Goal: Information Seeking & Learning: Learn about a topic

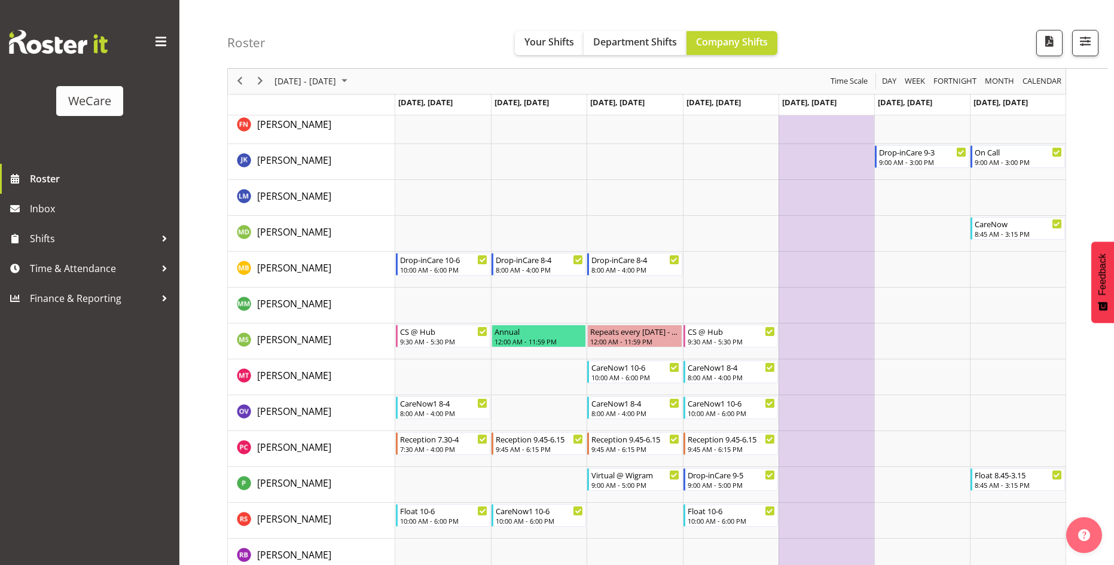
scroll to position [3568, 0]
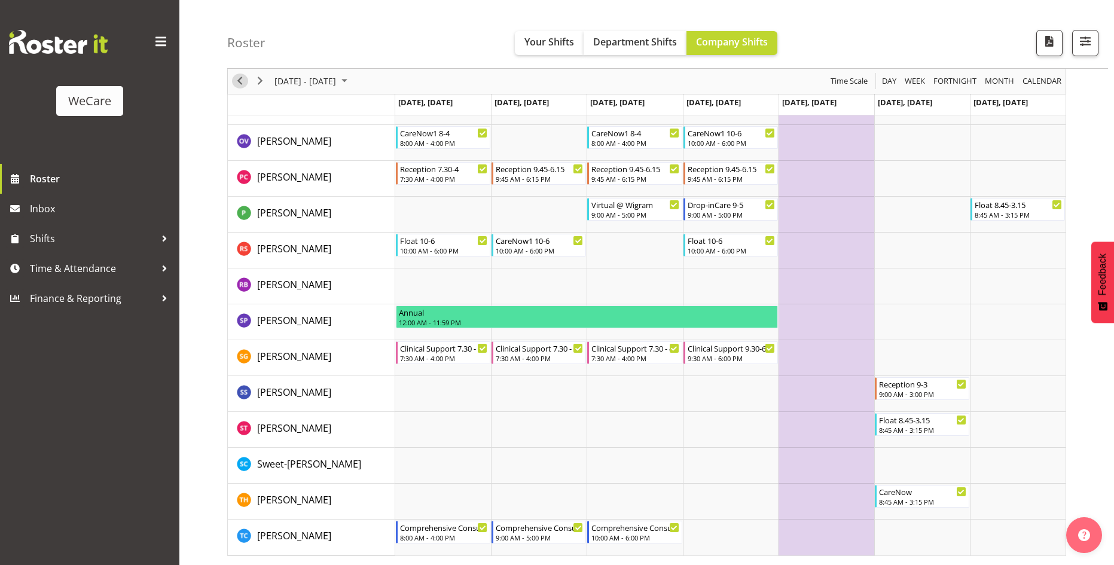
click at [243, 78] on span "Previous" at bounding box center [240, 81] width 14 height 15
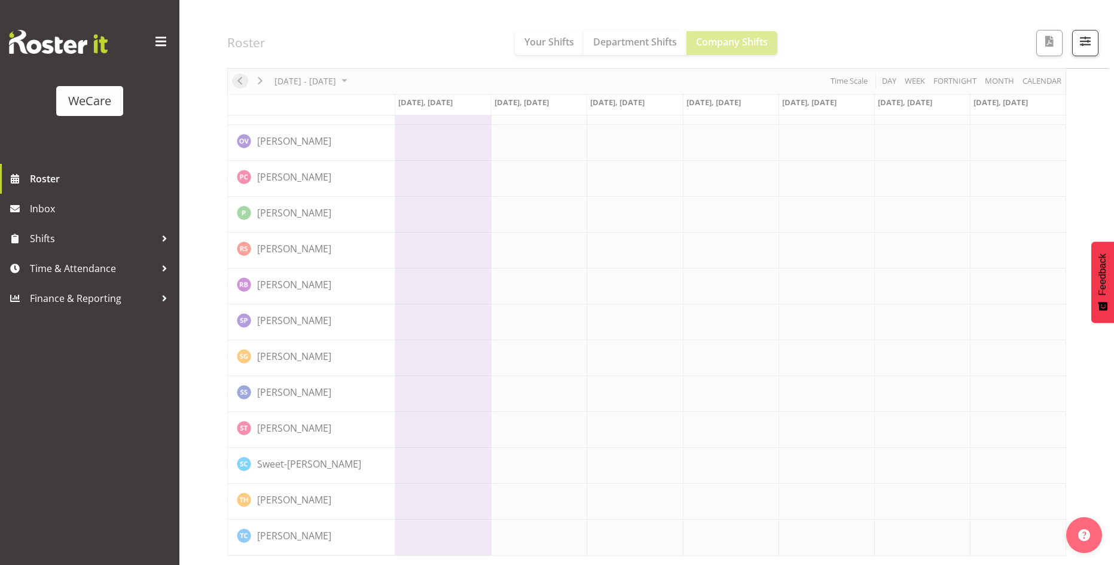
scroll to position [3522, 0]
click at [43, 176] on span "Roster" at bounding box center [101, 179] width 143 height 18
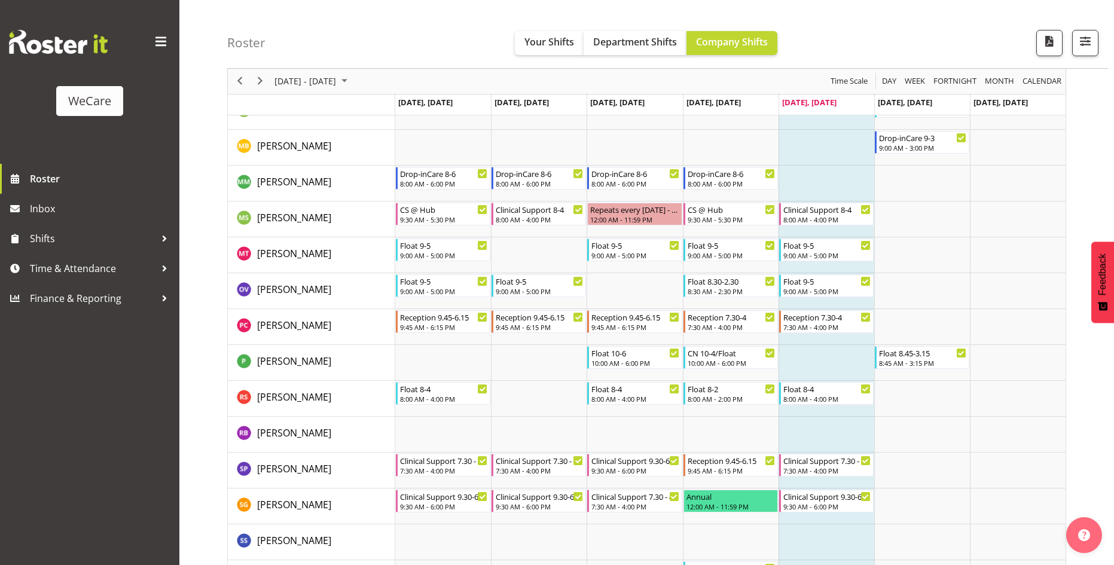
scroll to position [3186, 0]
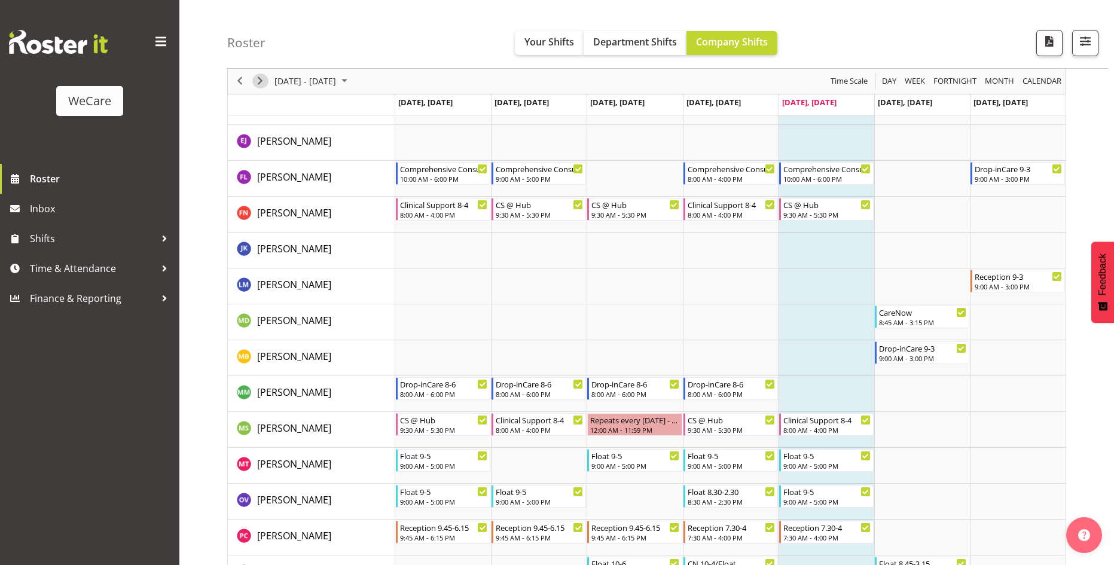
click at [259, 78] on span "Next" at bounding box center [260, 81] width 14 height 15
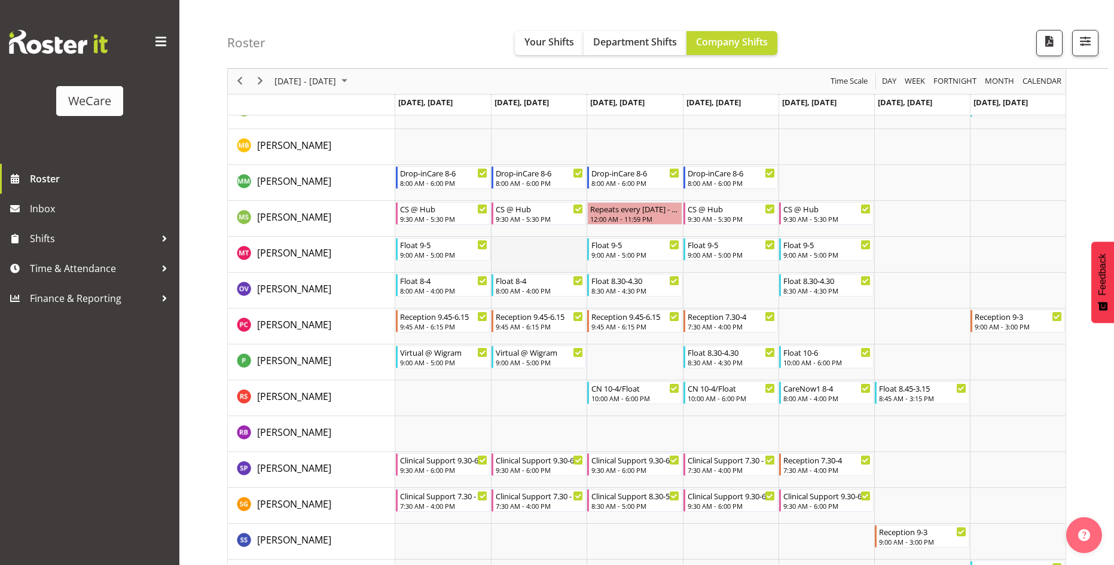
scroll to position [3283, 0]
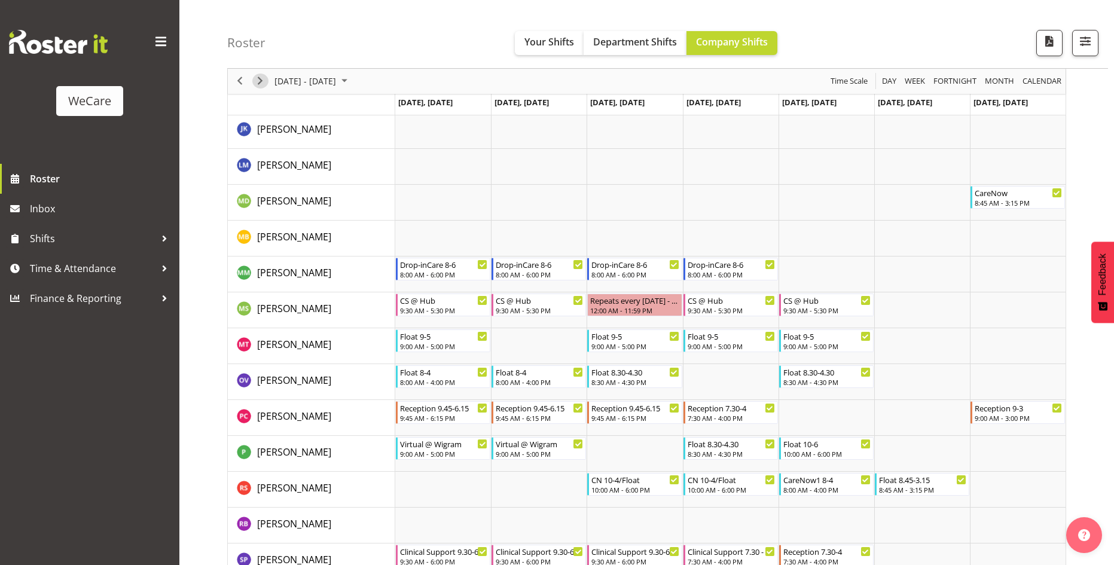
click at [265, 82] on span "Next" at bounding box center [260, 81] width 14 height 15
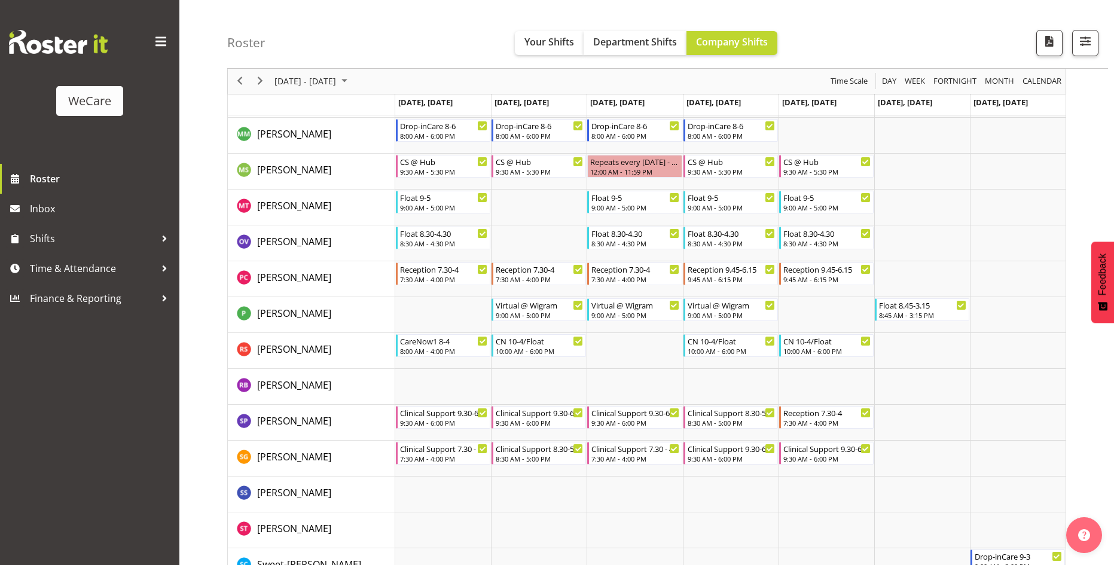
scroll to position [3402, 0]
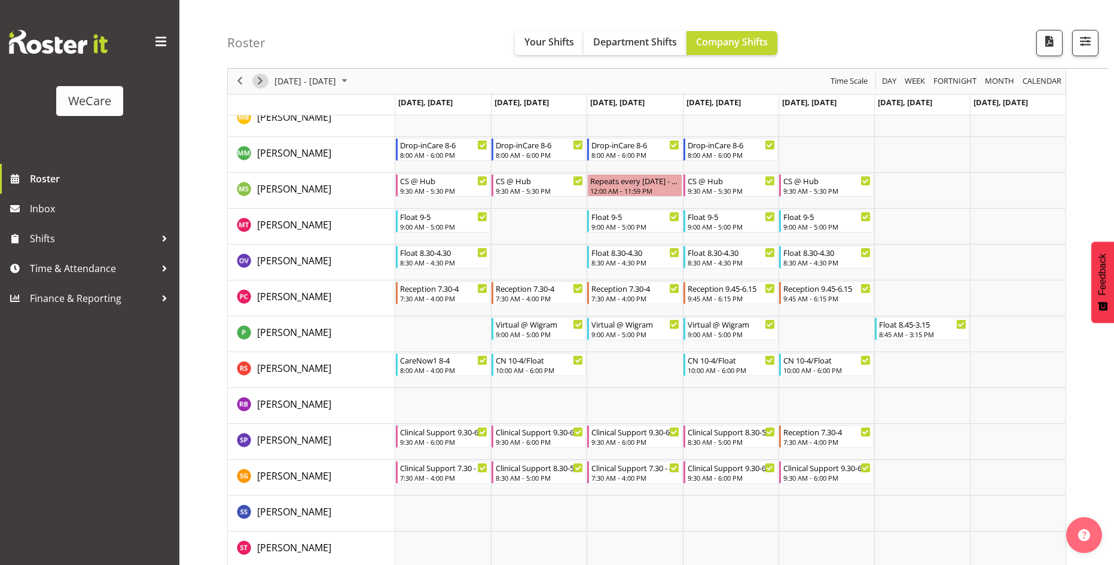
click at [262, 78] on span "Next" at bounding box center [260, 81] width 14 height 15
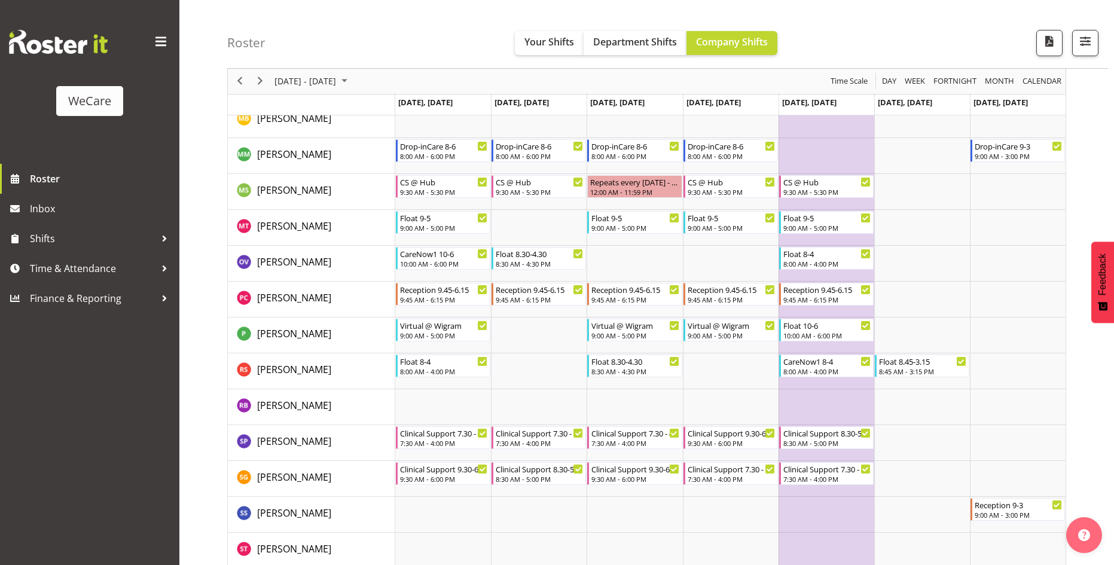
scroll to position [3366, 0]
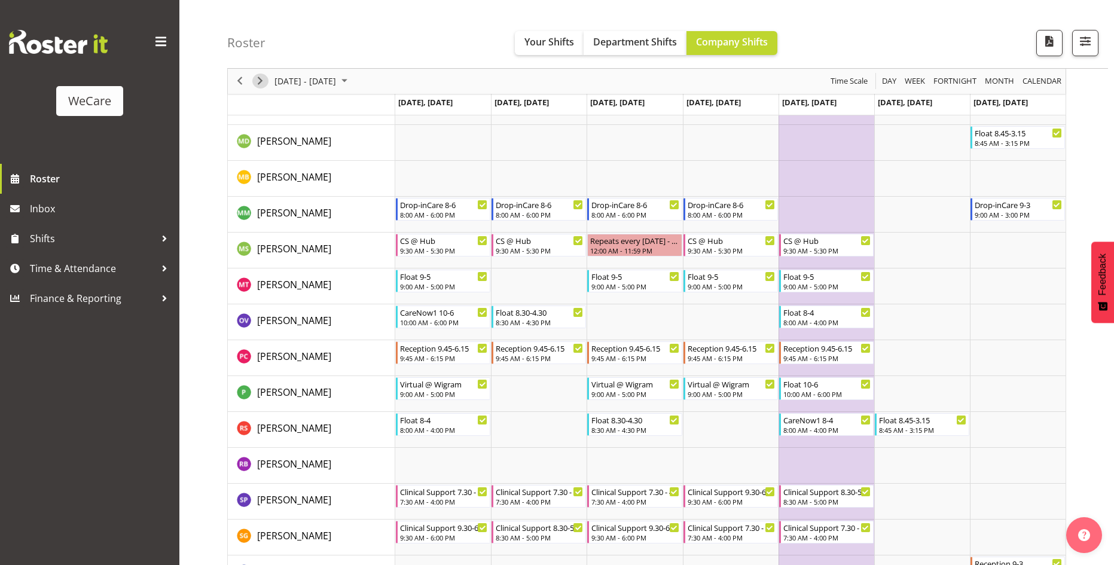
click at [263, 81] on span "Next" at bounding box center [260, 81] width 14 height 15
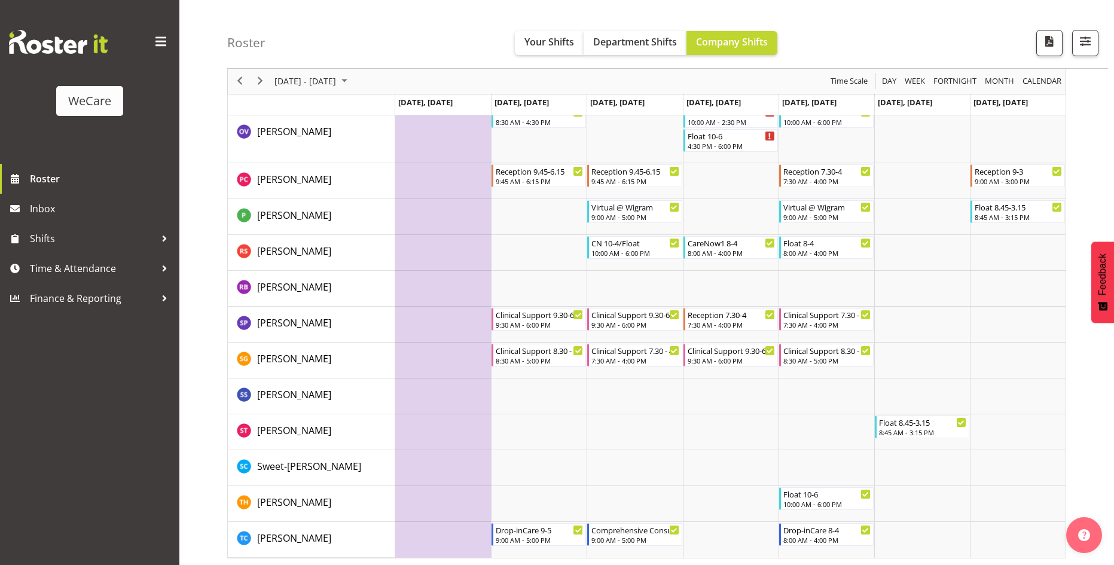
scroll to position [3568, 0]
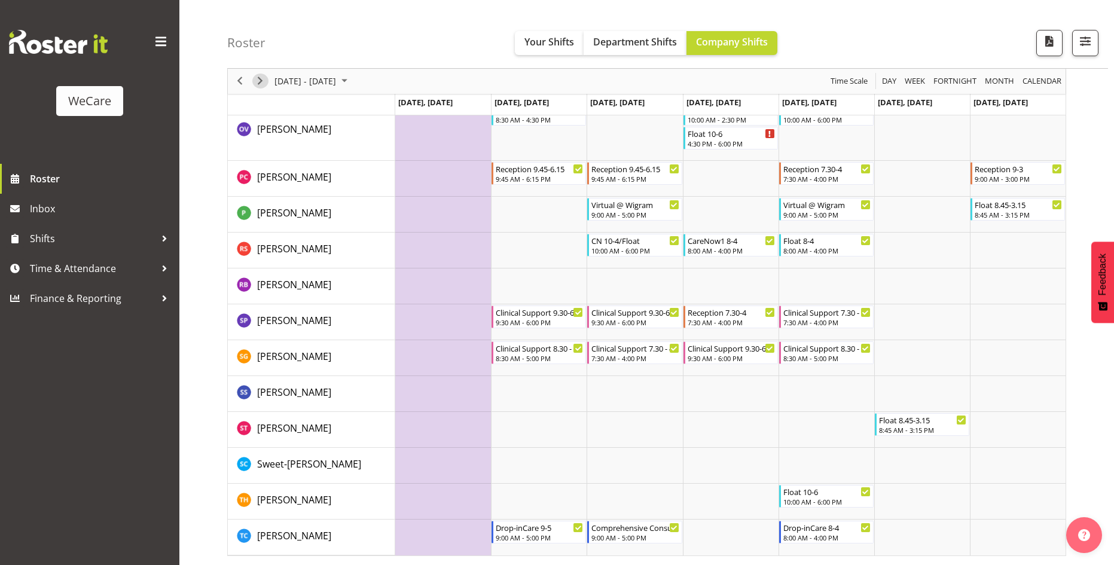
click at [264, 79] on span "Next" at bounding box center [260, 81] width 14 height 15
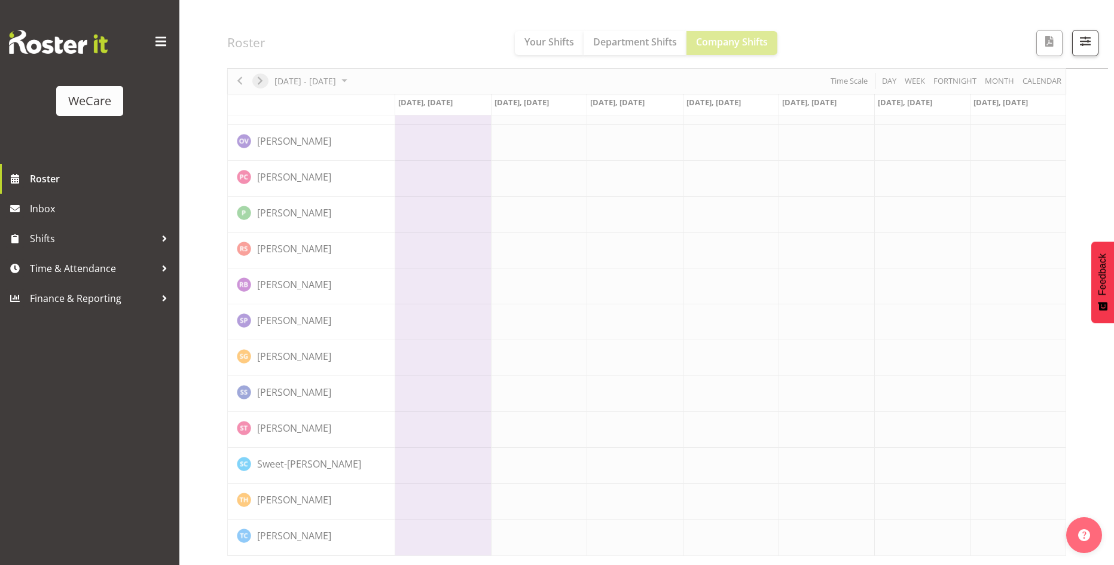
scroll to position [3522, 0]
drag, startPoint x: 175, startPoint y: 507, endPoint x: 132, endPoint y: 593, distance: 96.0
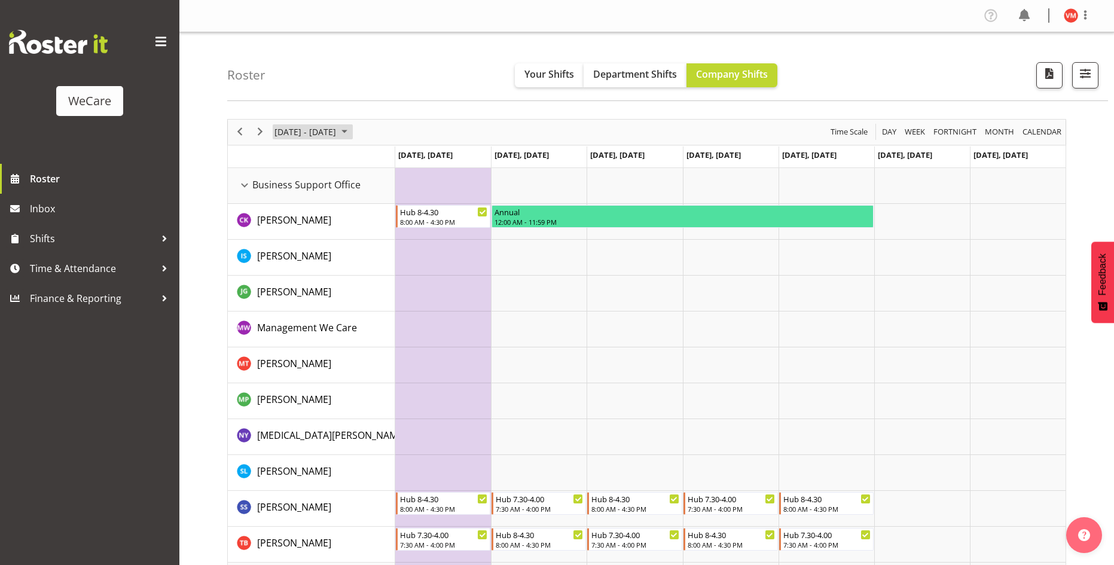
click at [307, 133] on span "[DATE] - [DATE]" at bounding box center [305, 131] width 64 height 15
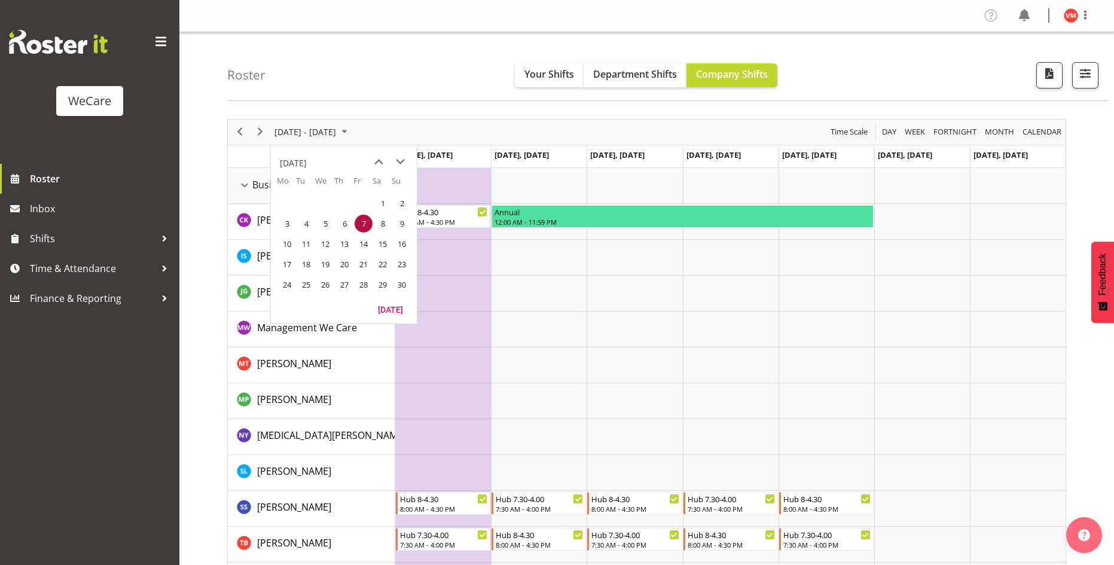
click at [284, 261] on span "17" at bounding box center [287, 264] width 18 height 18
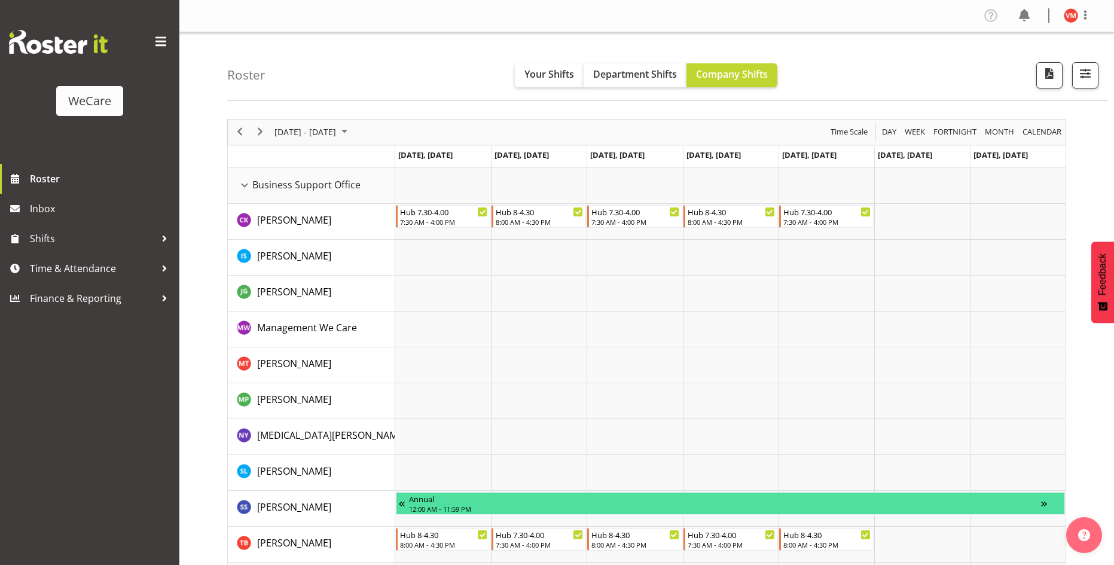
click at [247, 189] on div "Business Support Office resource" at bounding box center [245, 186] width 16 height 16
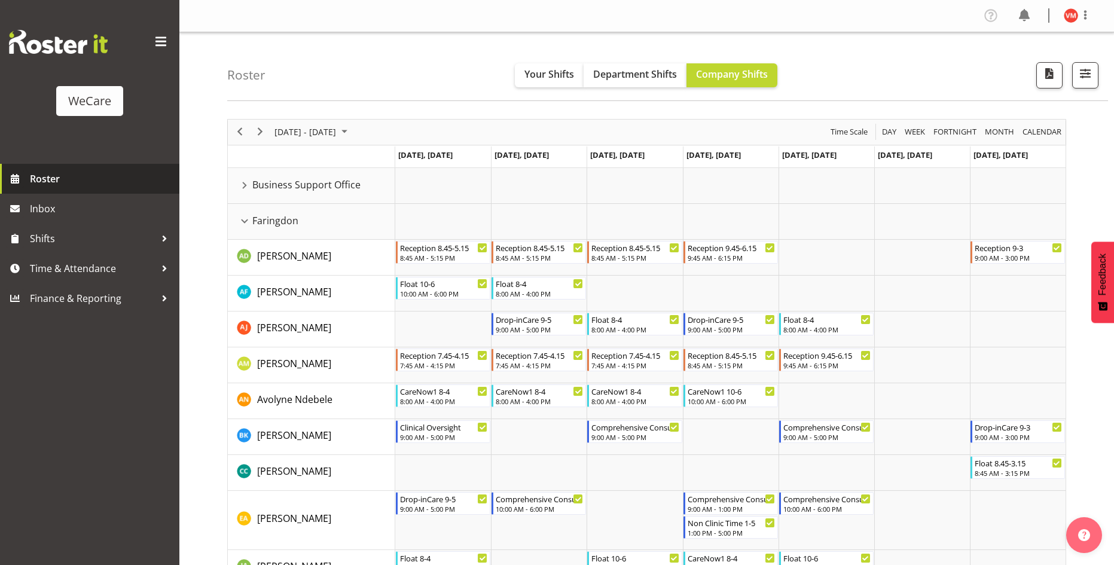
click at [64, 182] on span "Roster" at bounding box center [101, 179] width 143 height 18
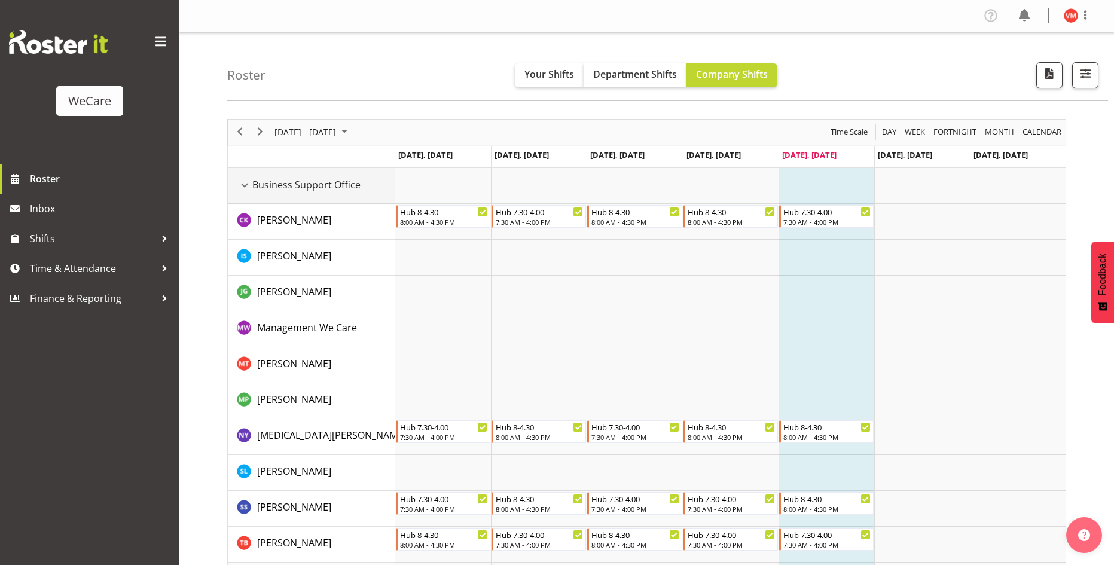
click at [246, 188] on div "Business Support Office resource" at bounding box center [245, 186] width 16 height 16
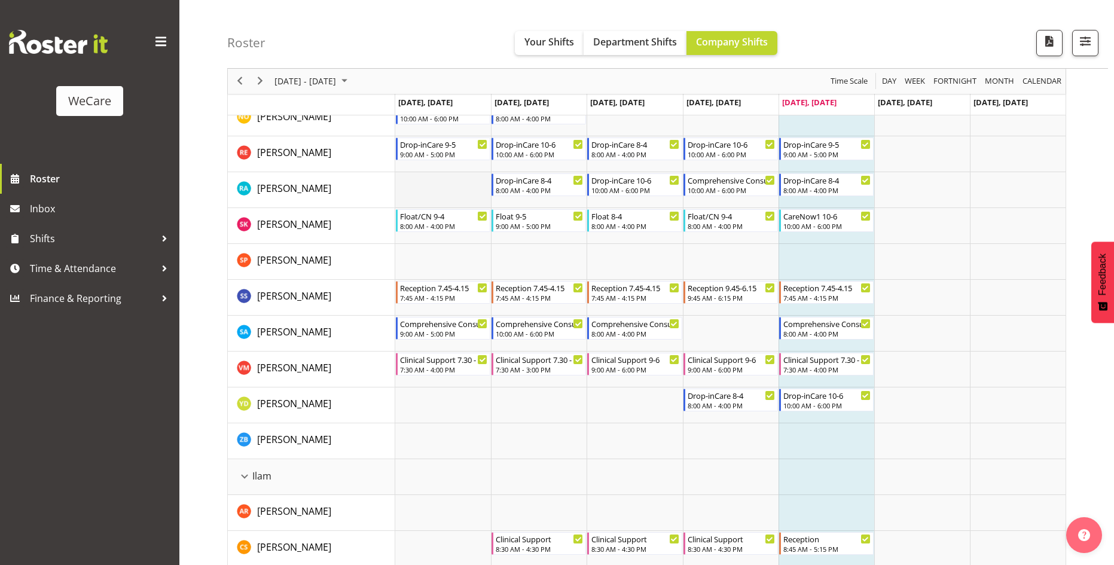
scroll to position [598, 0]
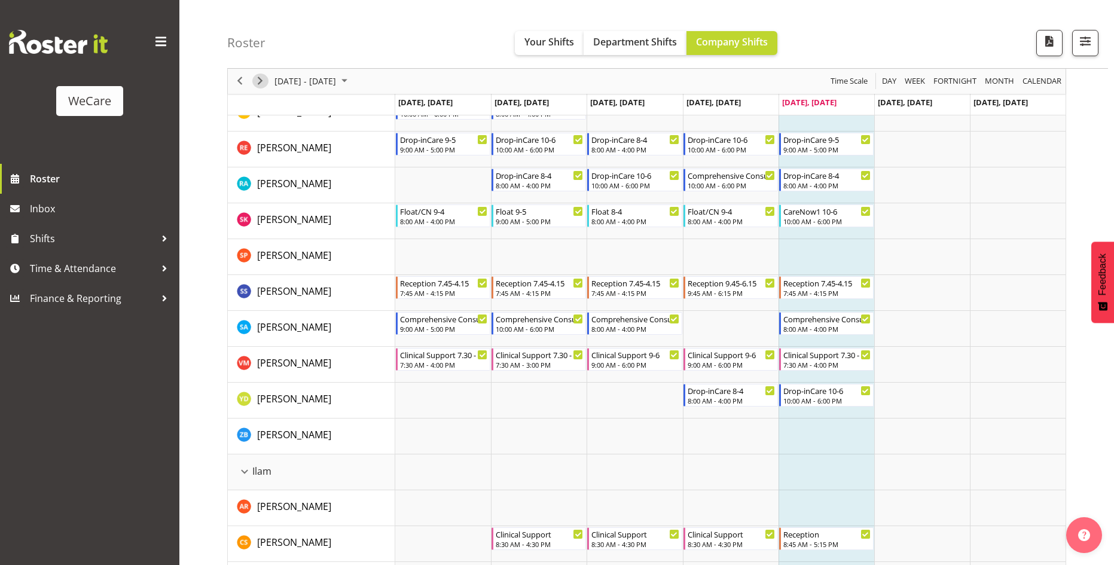
click at [259, 78] on span "Next" at bounding box center [260, 81] width 14 height 15
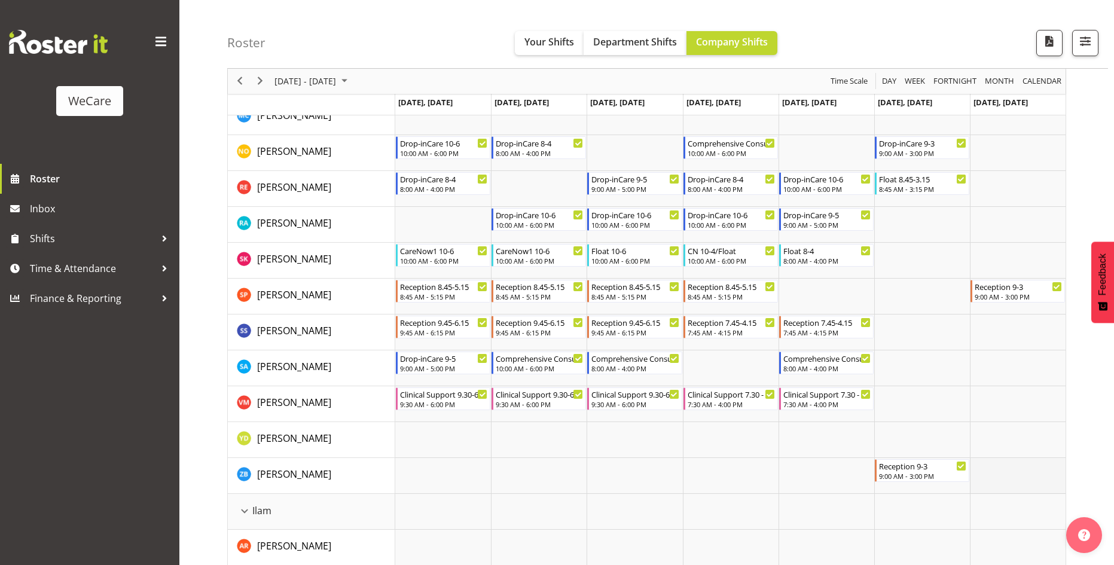
scroll to position [956, 0]
